Goal: Information Seeking & Learning: Stay updated

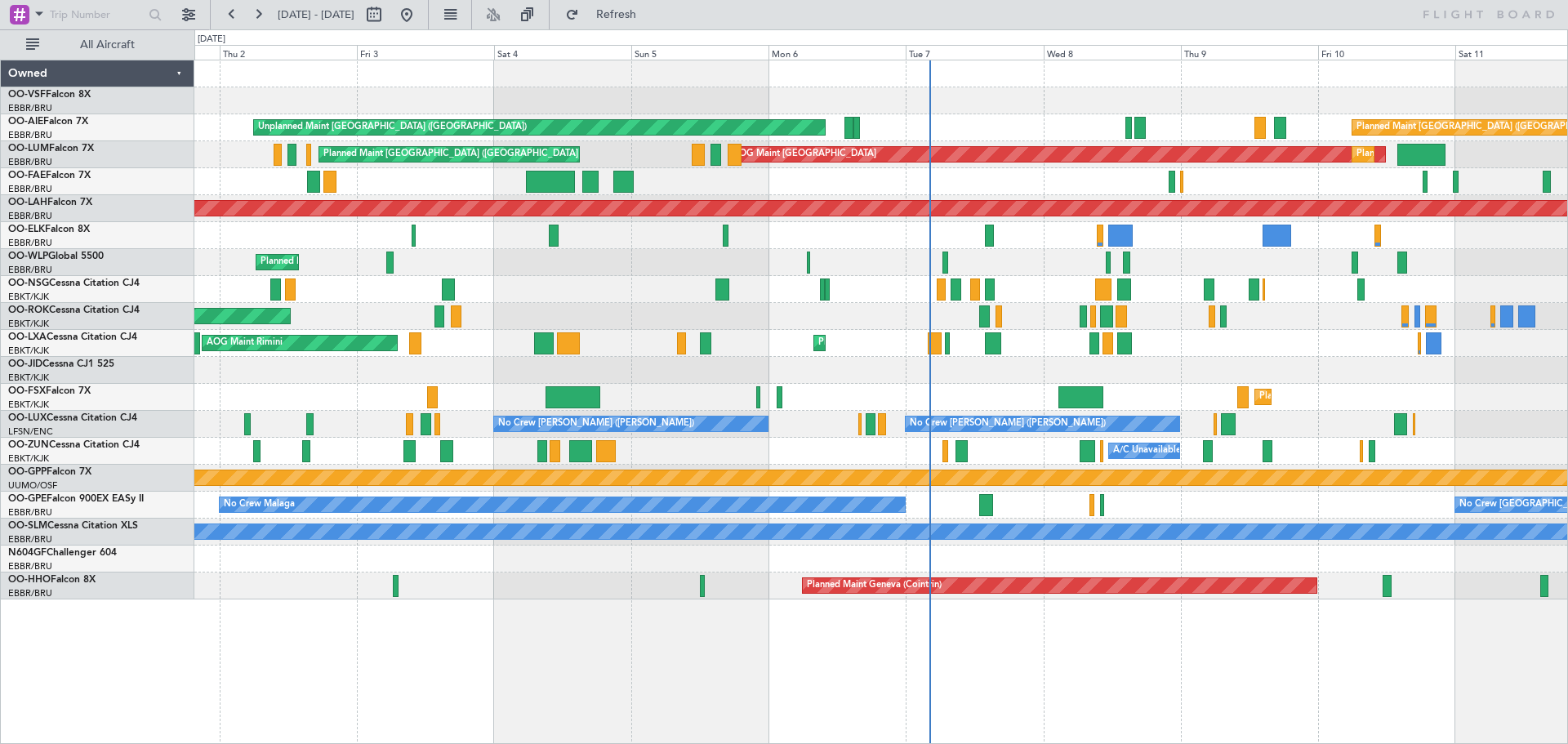
click at [329, 213] on div "Unplanned Maint [GEOGRAPHIC_DATA] ([GEOGRAPHIC_DATA]) Planned Maint [GEOGRAPHIC…" at bounding box center [880, 330] width 1373 height 539
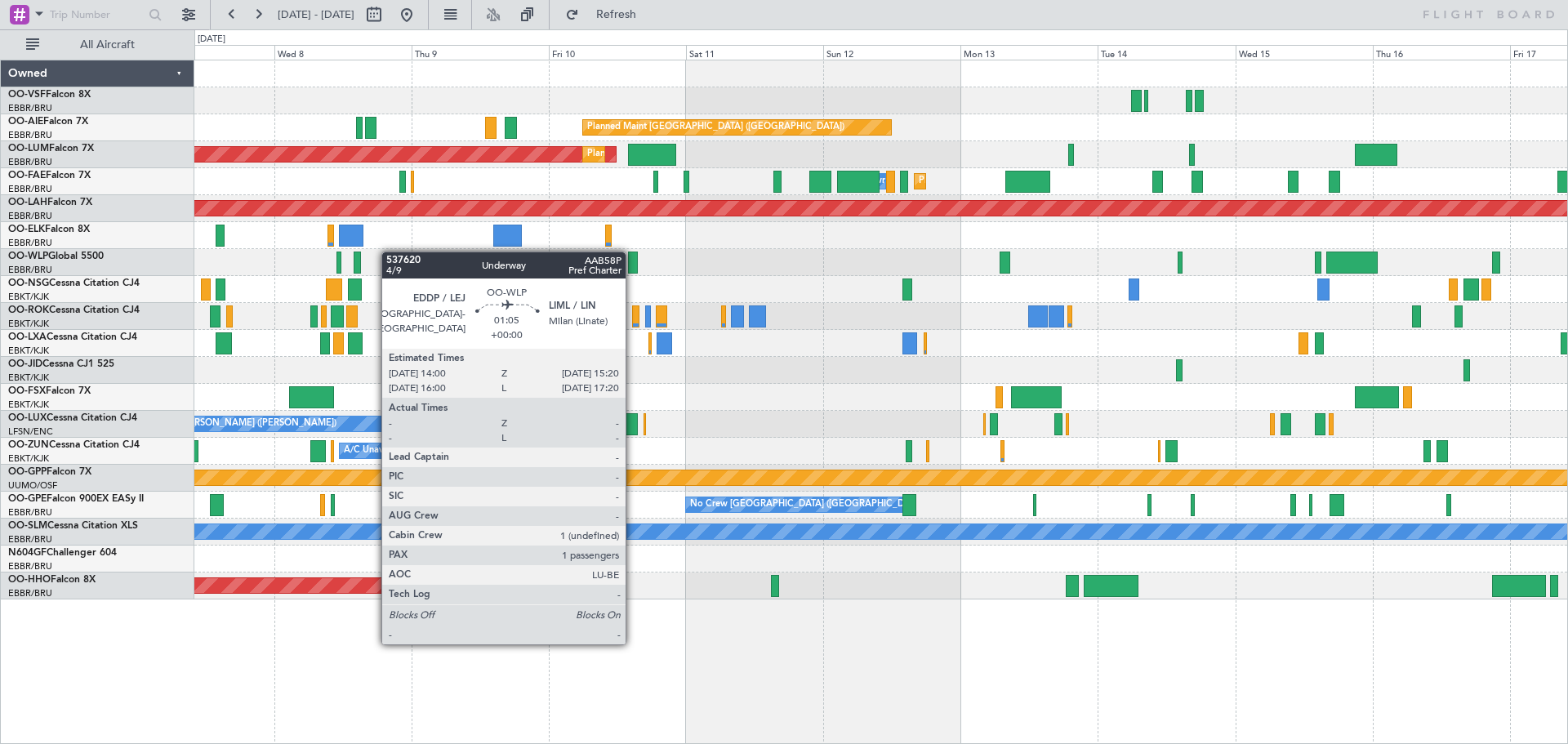
click at [280, 266] on div "Planned Maint [GEOGRAPHIC_DATA] ([GEOGRAPHIC_DATA]) Unplanned Maint [GEOGRAPHIC…" at bounding box center [880, 330] width 1373 height 539
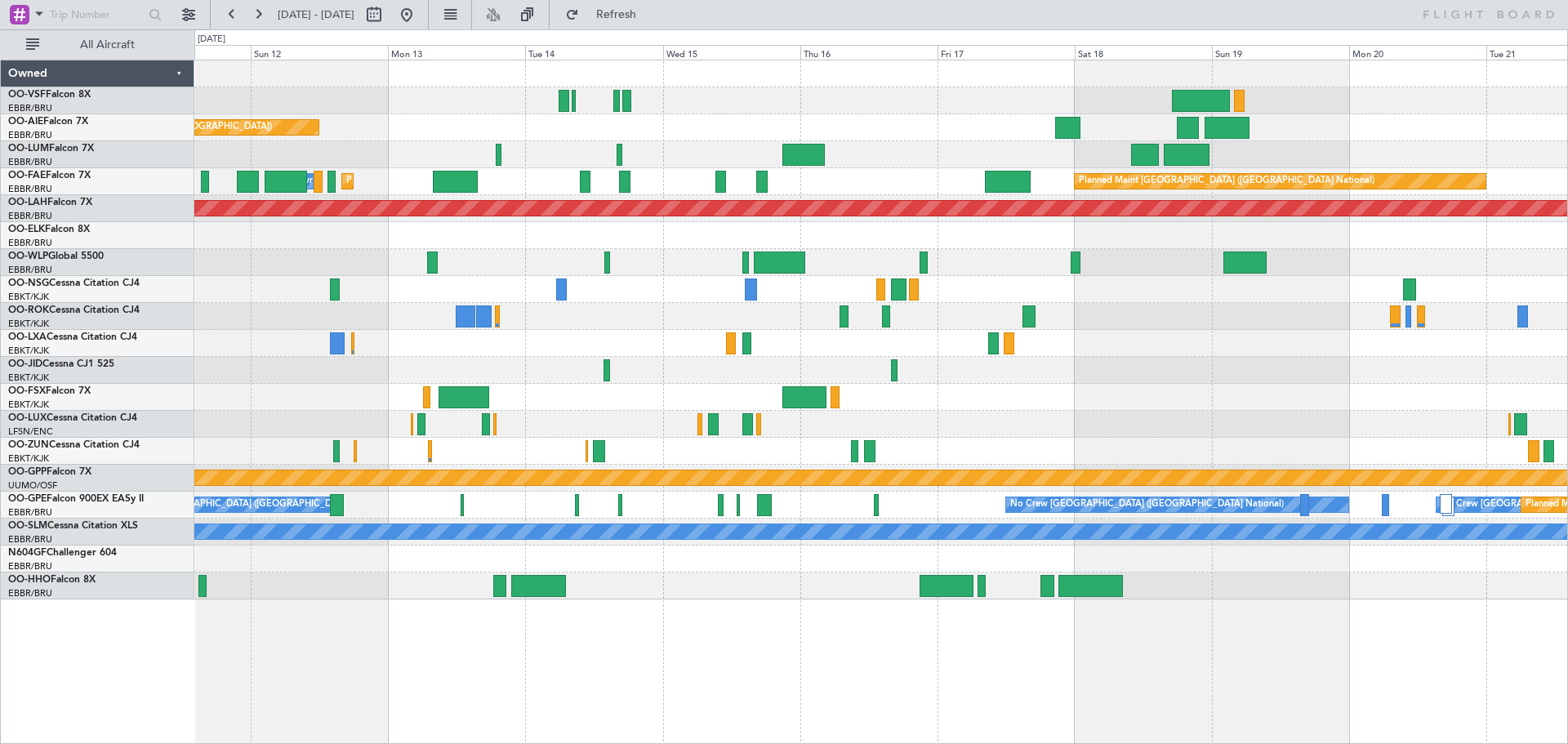
click at [637, 158] on div "Planned Maint [GEOGRAPHIC_DATA] ([GEOGRAPHIC_DATA]) Planned Maint [GEOGRAPHIC_D…" at bounding box center [880, 330] width 1373 height 539
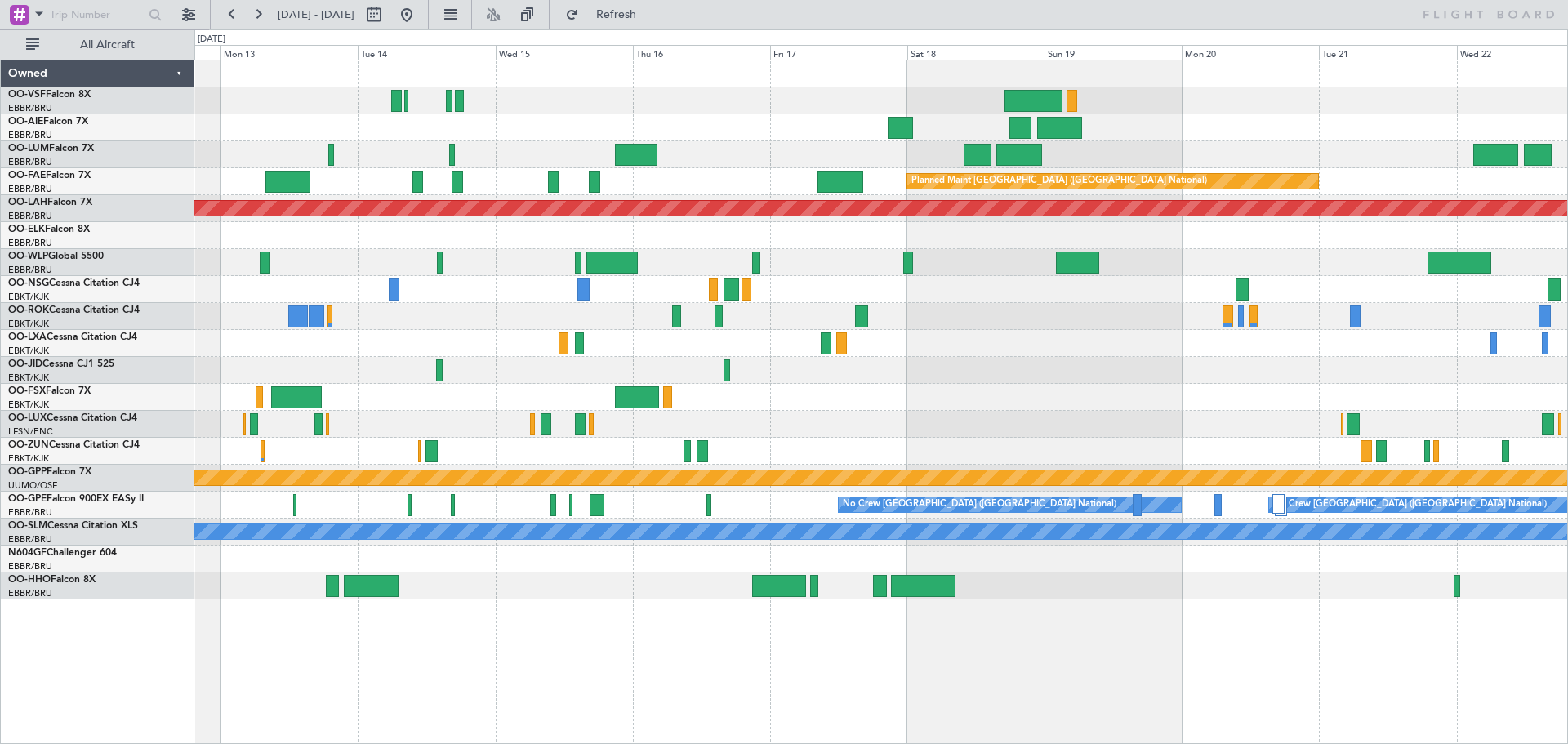
click at [758, 139] on div "Planned Maint [GEOGRAPHIC_DATA] ([GEOGRAPHIC_DATA]) AOG Maint [GEOGRAPHIC_DATA]…" at bounding box center [880, 330] width 1373 height 539
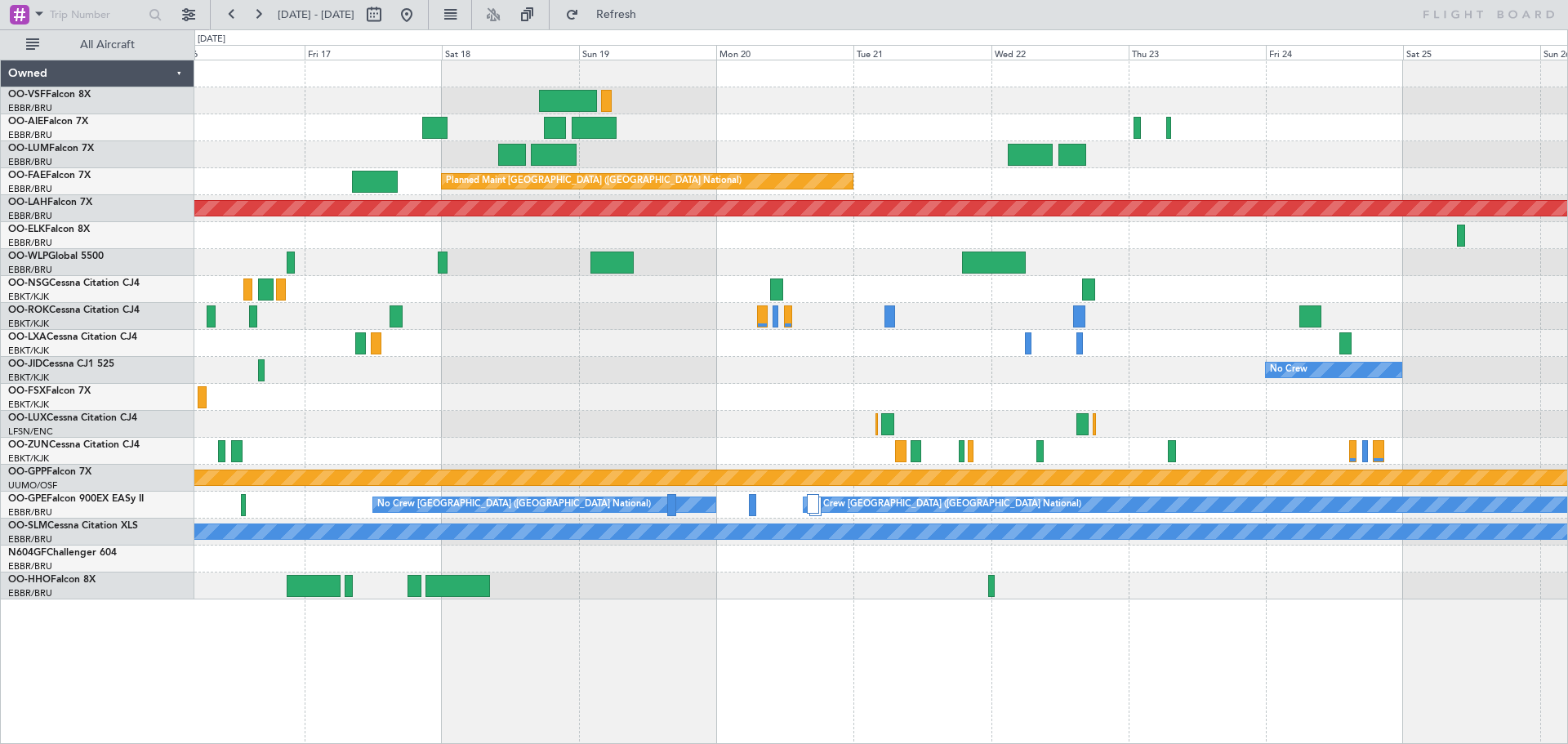
click at [706, 142] on div "Owner Melsbroek Air Base Owner [GEOGRAPHIC_DATA] Planned Maint [GEOGRAPHIC_DATA…" at bounding box center [880, 330] width 1373 height 539
click at [513, 159] on div "Owner Melsbroek Air Base Owner [GEOGRAPHIC_DATA] Planned Maint [GEOGRAPHIC_DATA…" at bounding box center [880, 330] width 1373 height 539
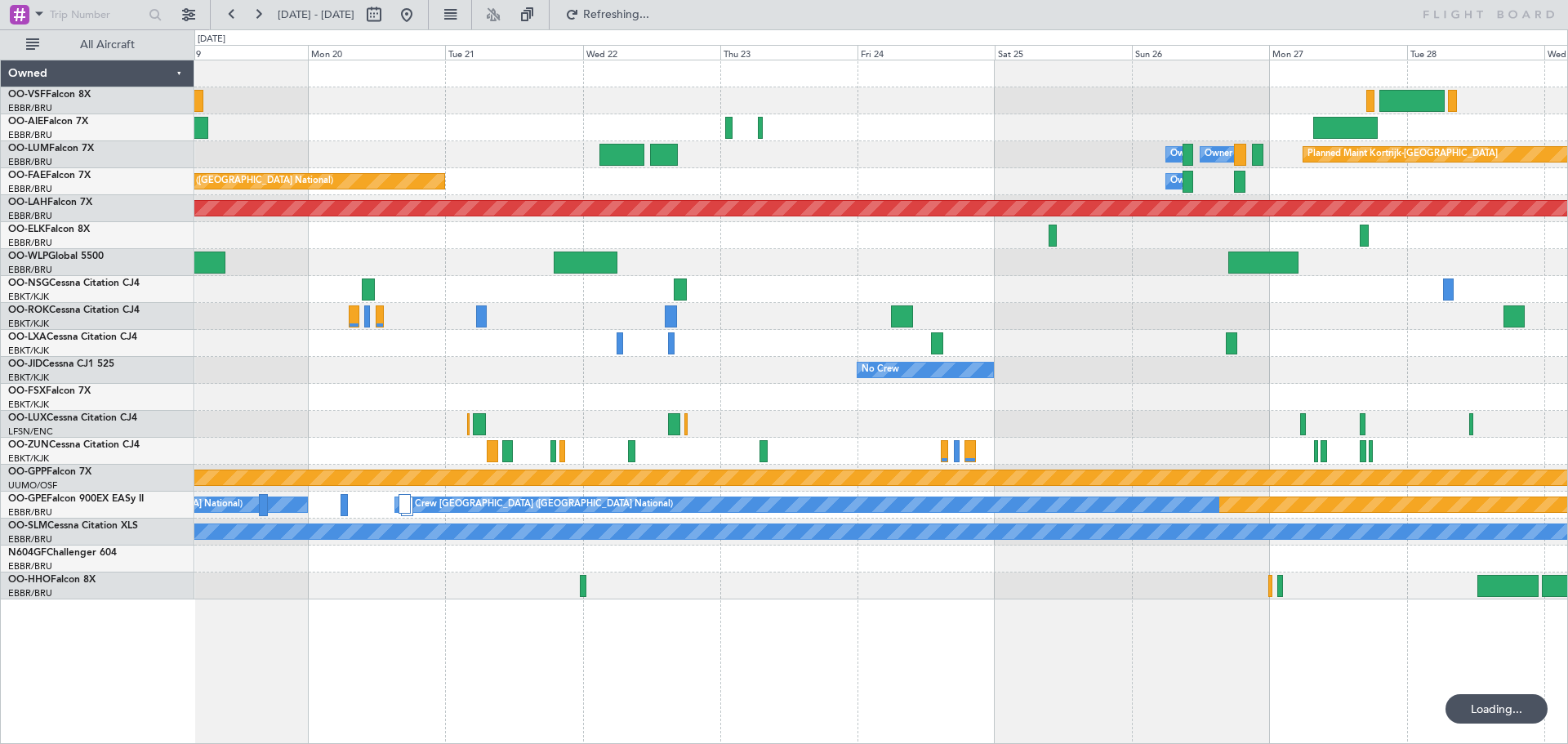
click at [1221, 142] on div "Planned Maint Kortrijk-[GEOGRAPHIC_DATA] Owner [GEOGRAPHIC_DATA] Owner [GEOGRAP…" at bounding box center [880, 154] width 1373 height 27
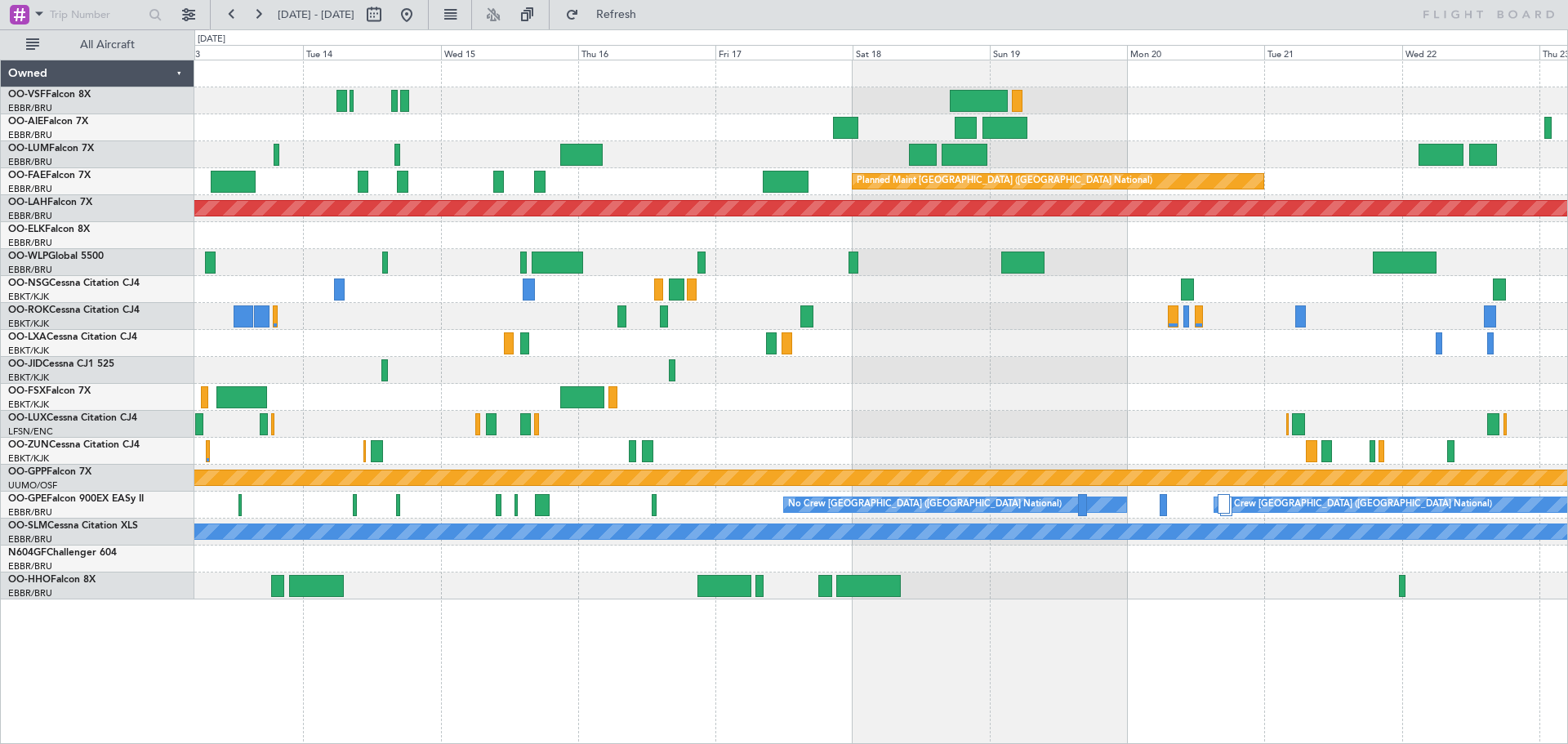
click at [1073, 160] on div at bounding box center [880, 154] width 1373 height 27
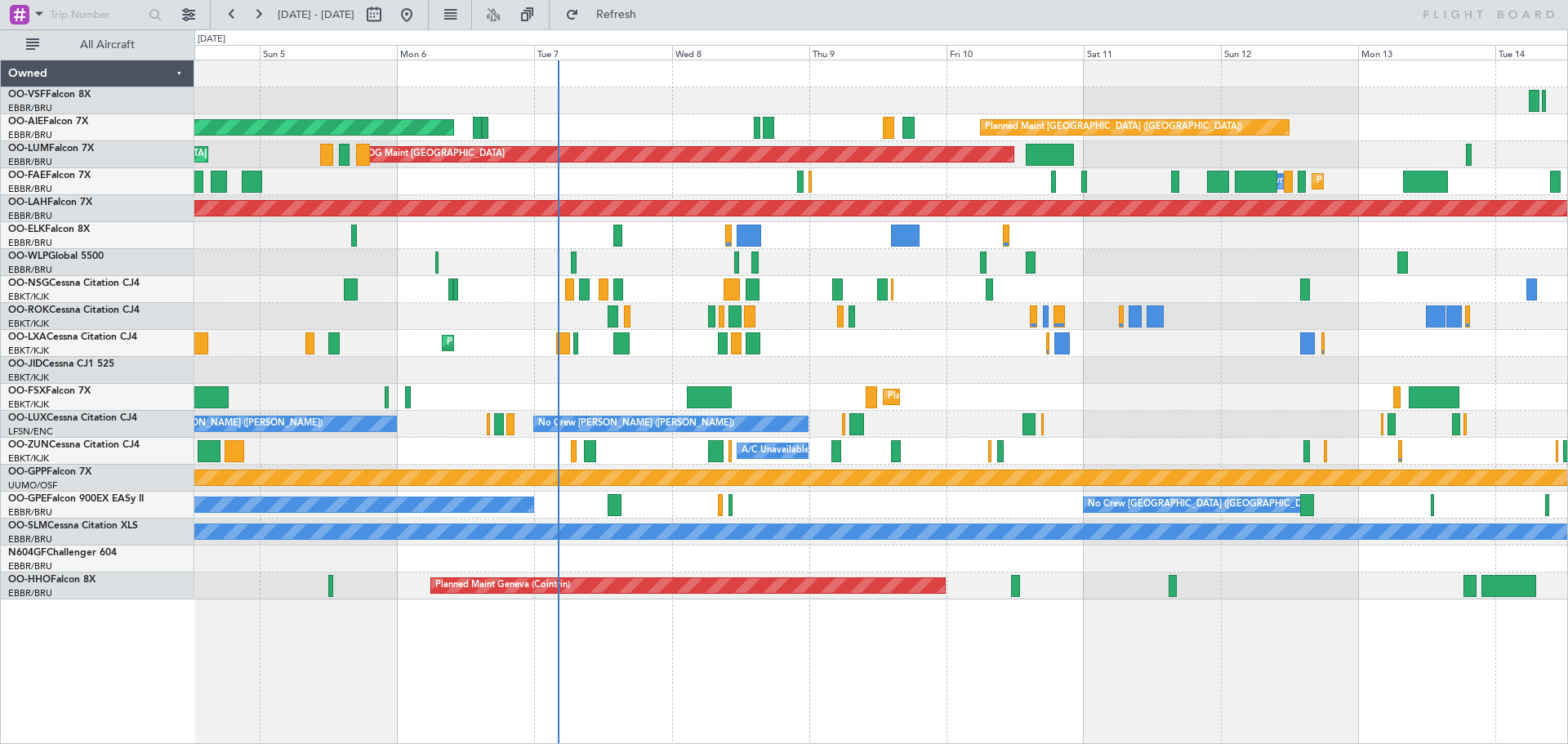
click at [921, 193] on div "Planned Maint Melsbroek Air Base Owner [GEOGRAPHIC_DATA]" at bounding box center [880, 182] width 1373 height 27
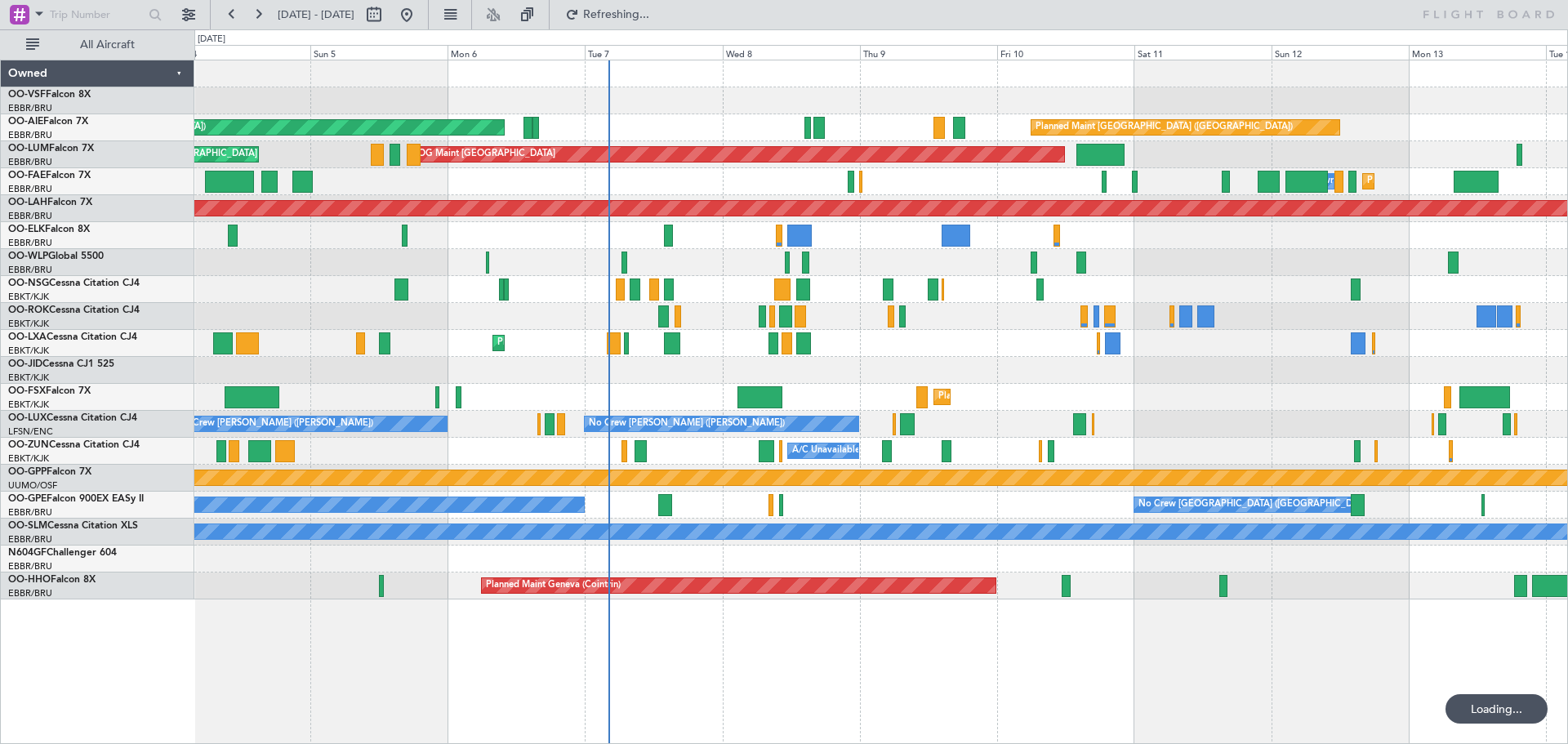
click at [656, 132] on div "Planned Maint [GEOGRAPHIC_DATA] ([GEOGRAPHIC_DATA]) Unplanned Maint [GEOGRAPHIC…" at bounding box center [880, 128] width 1373 height 27
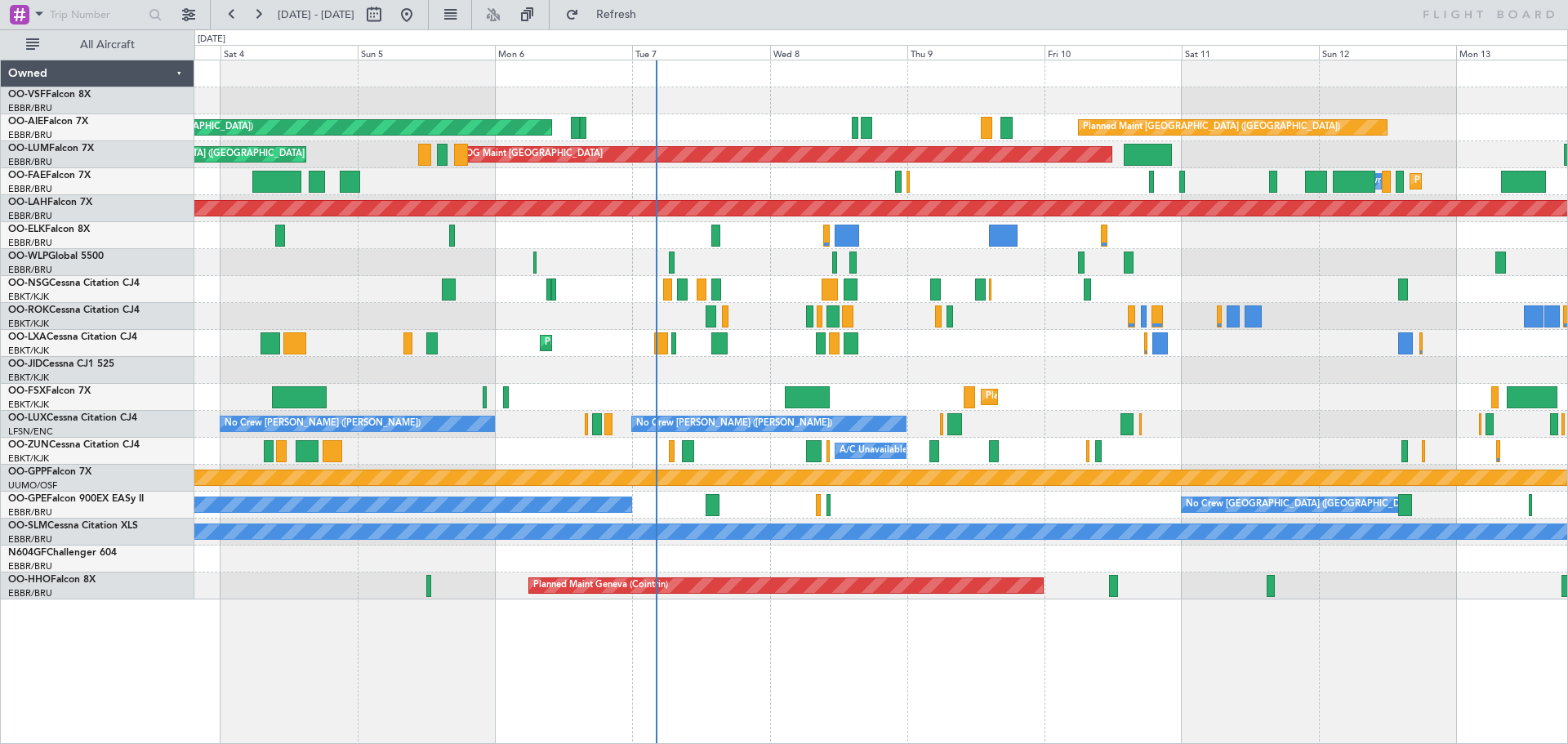
click at [707, 264] on div "Planned Maint Milan (Linate)" at bounding box center [880, 262] width 1373 height 27
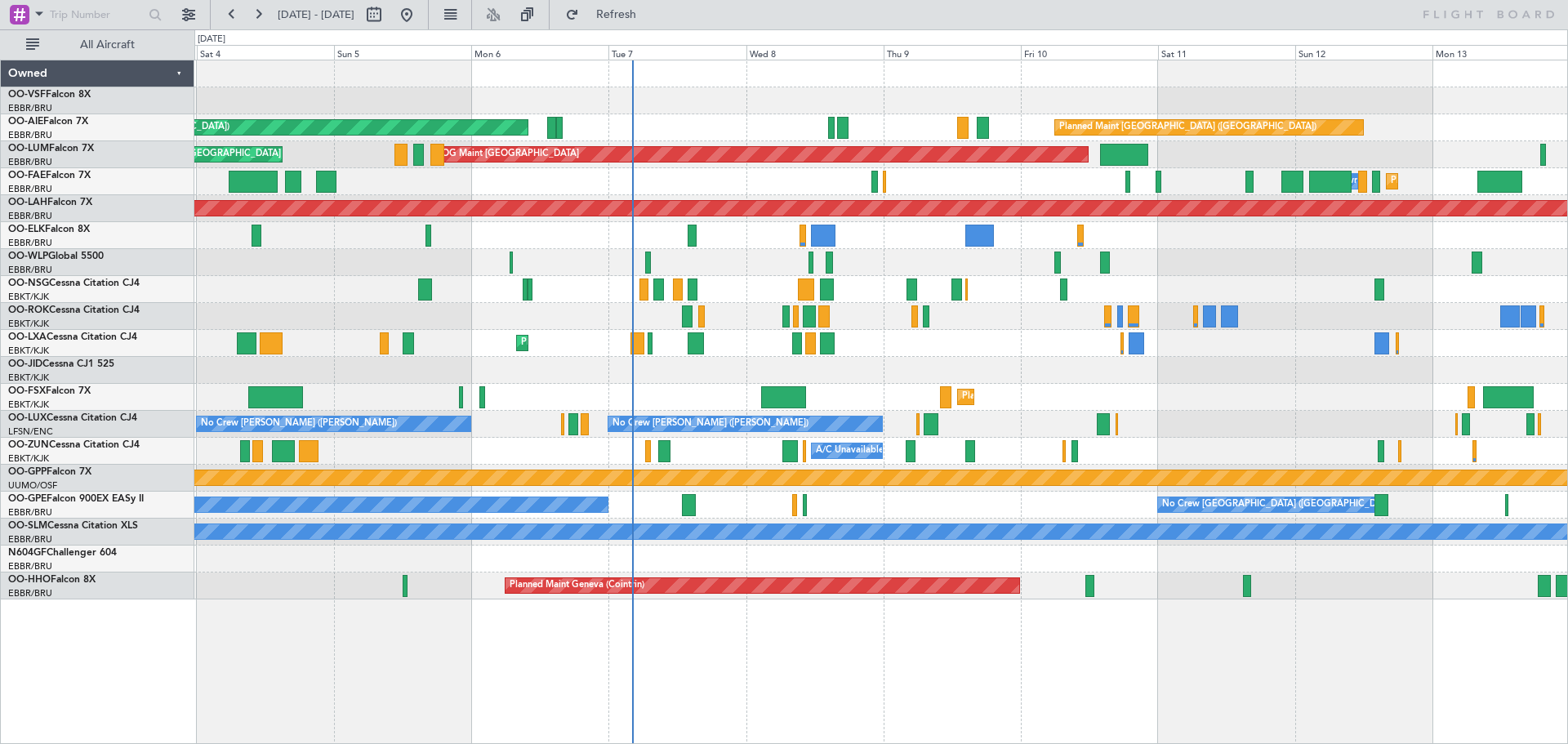
click at [573, 452] on div "A/C Unavailable [GEOGRAPHIC_DATA]-[GEOGRAPHIC_DATA]" at bounding box center [880, 450] width 1373 height 27
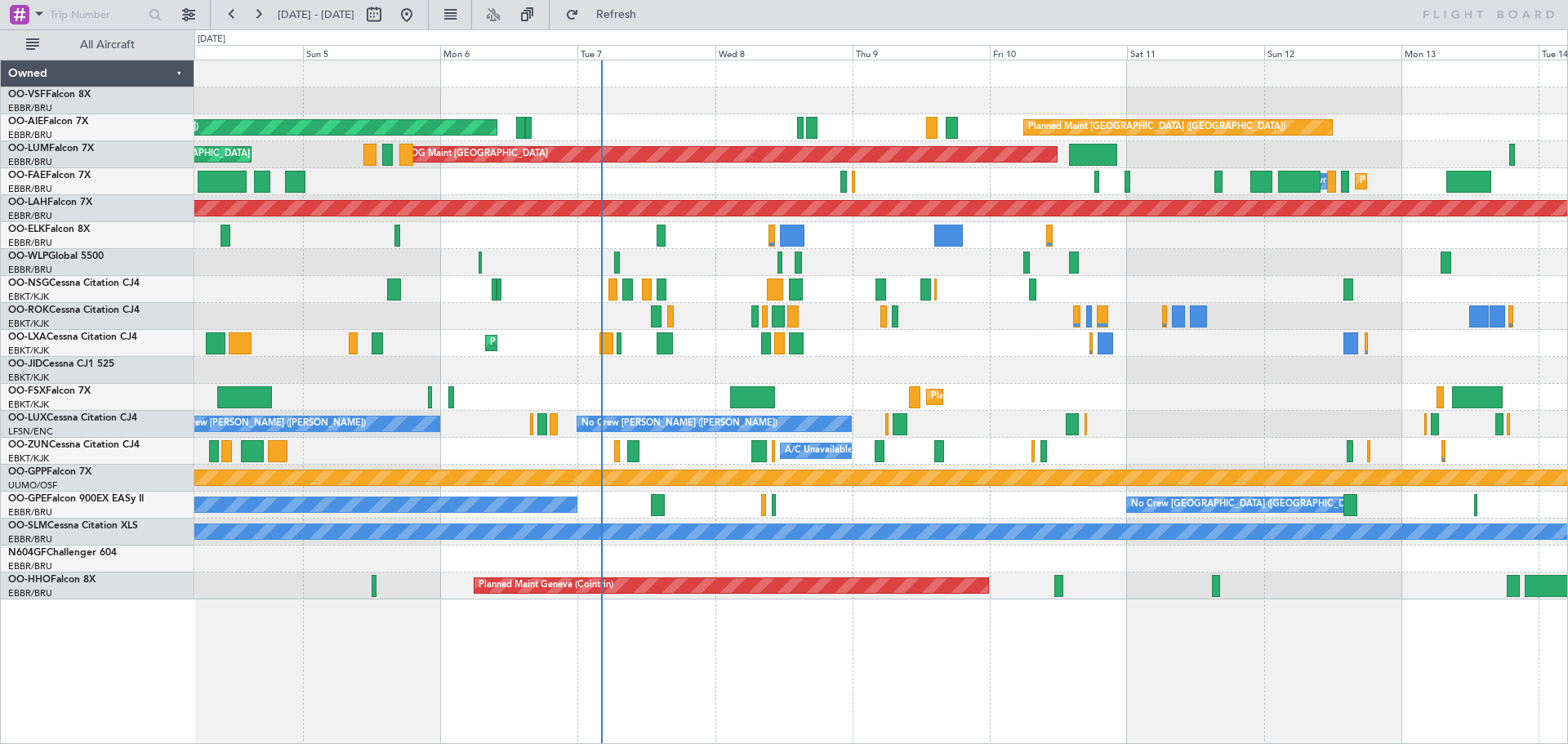
click at [538, 459] on div "A/C Unavailable [GEOGRAPHIC_DATA]-[GEOGRAPHIC_DATA]" at bounding box center [880, 450] width 1373 height 27
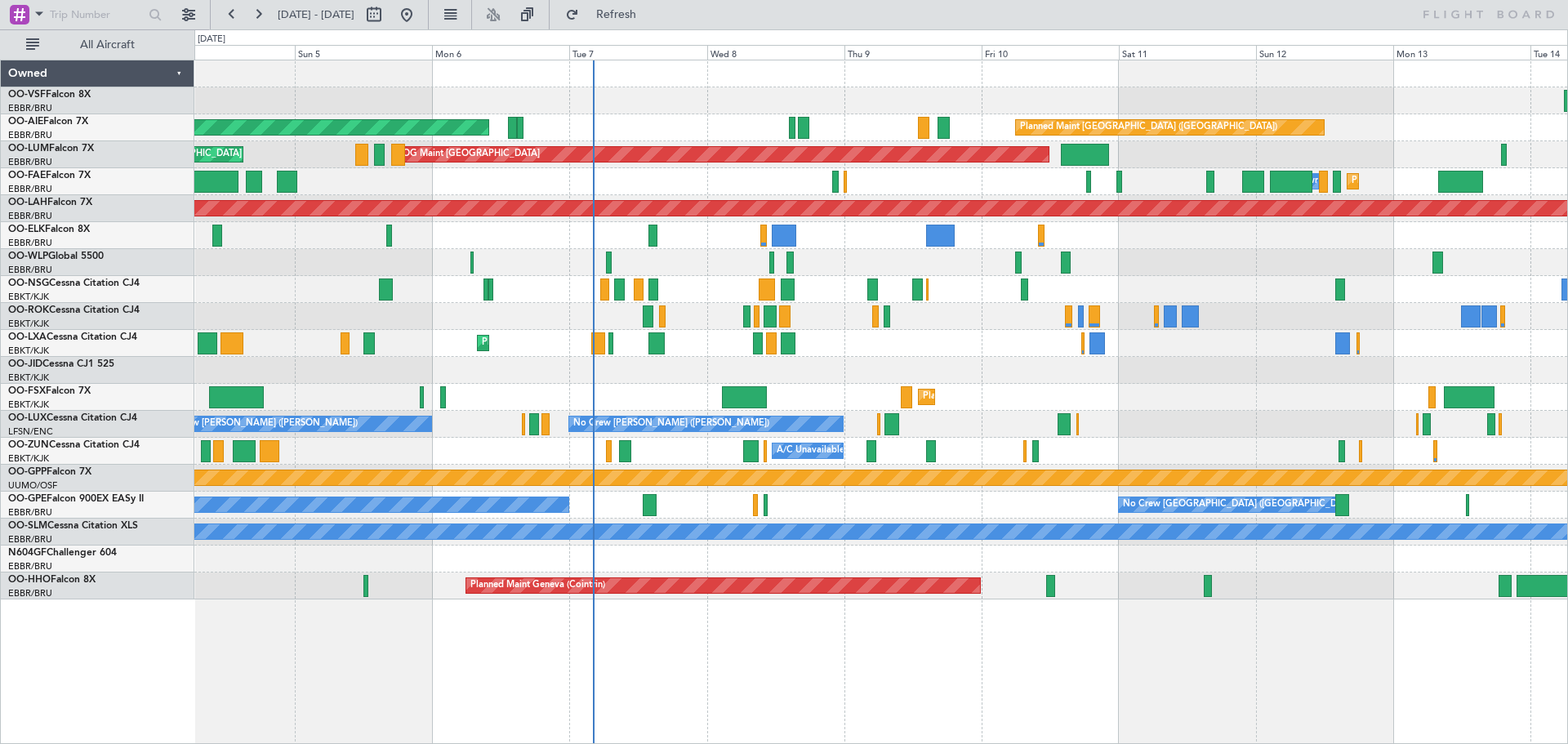
click at [558, 457] on div "A/C Unavailable [GEOGRAPHIC_DATA]-[GEOGRAPHIC_DATA]" at bounding box center [880, 450] width 1373 height 27
